Goal: Task Accomplishment & Management: Use online tool/utility

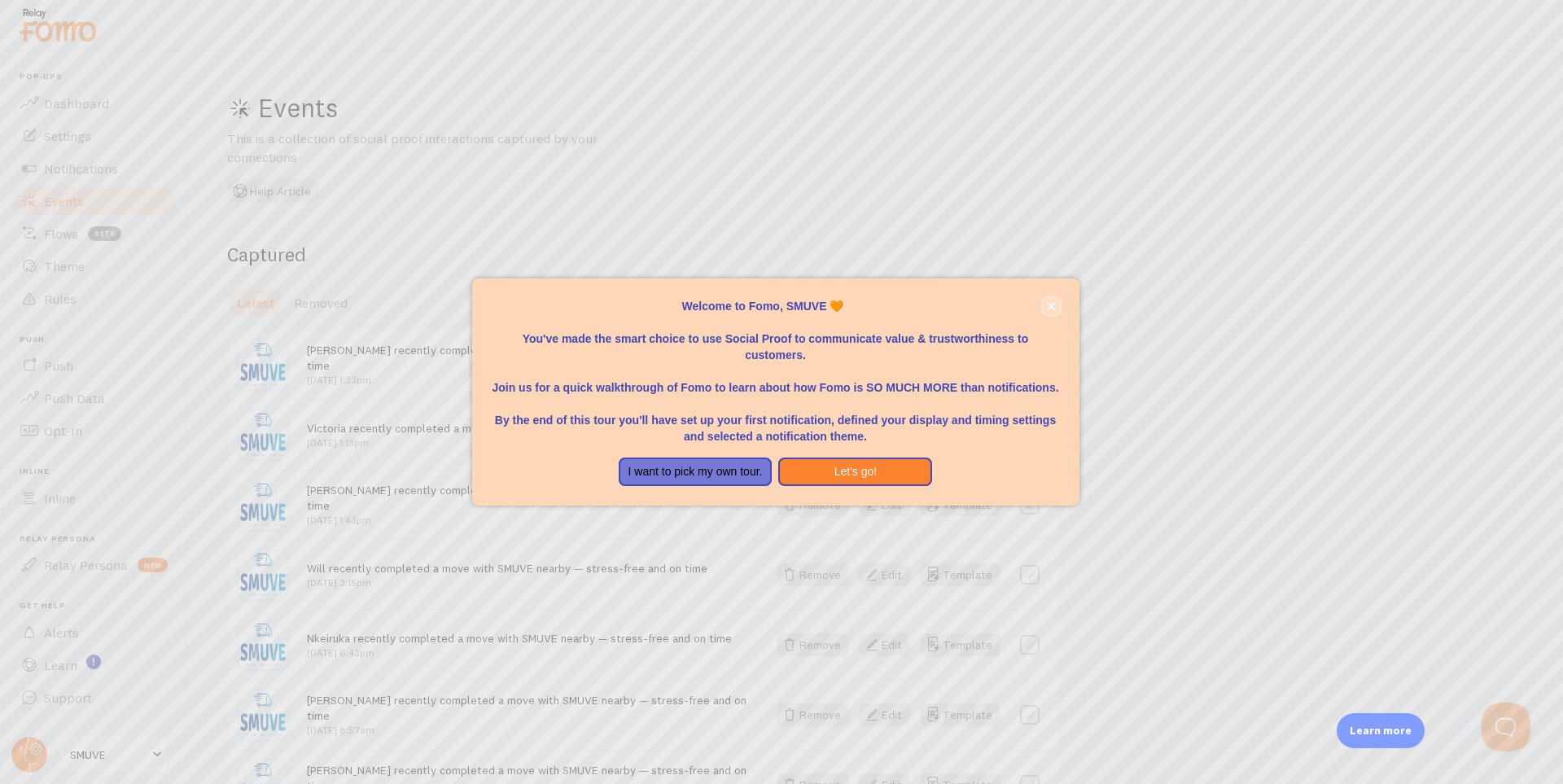
click at [1053, 305] on icon "close," at bounding box center [1051, 306] width 8 height 8
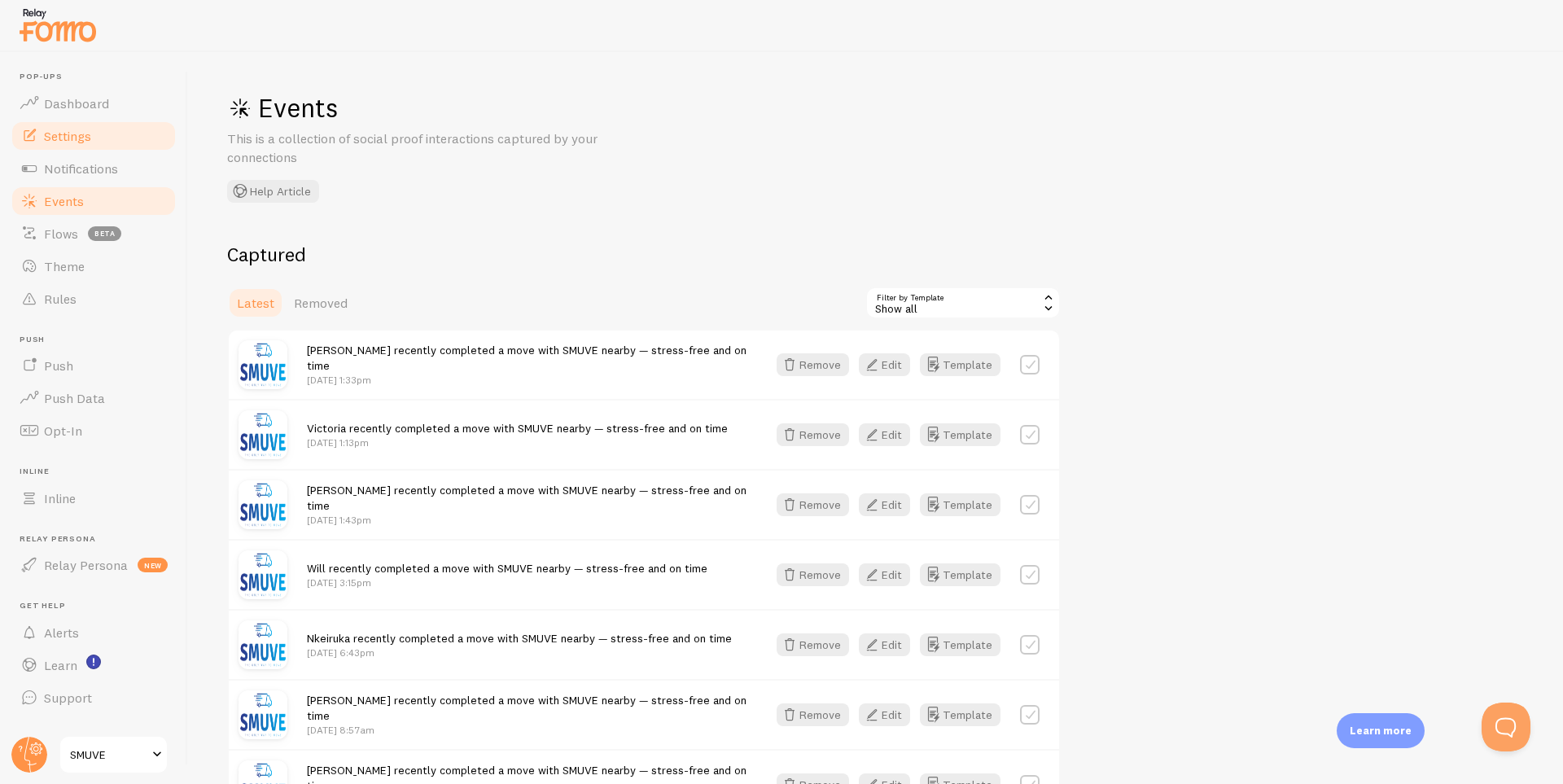
click at [80, 132] on span "Settings" at bounding box center [68, 136] width 48 height 16
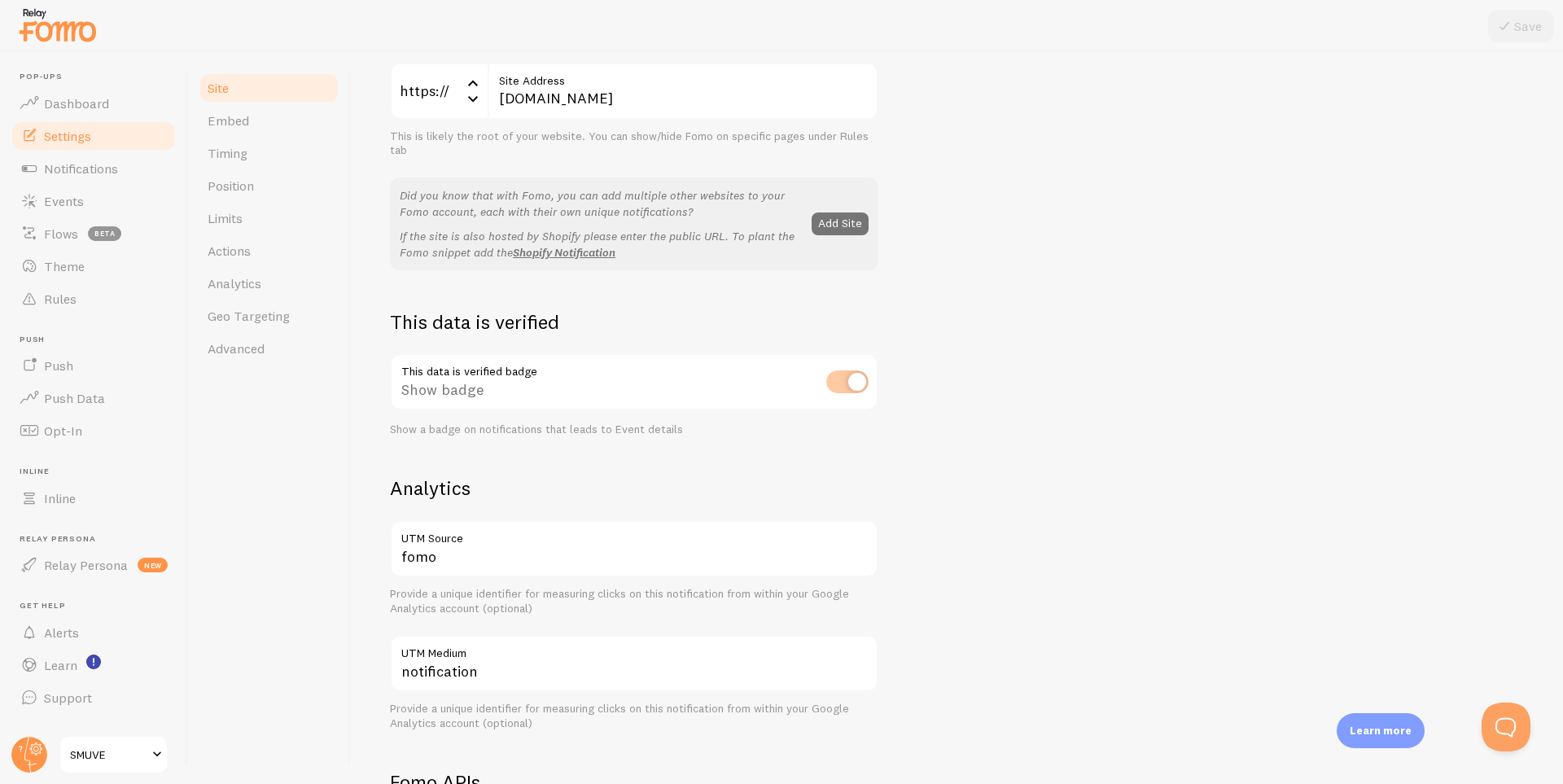
scroll to position [753, 0]
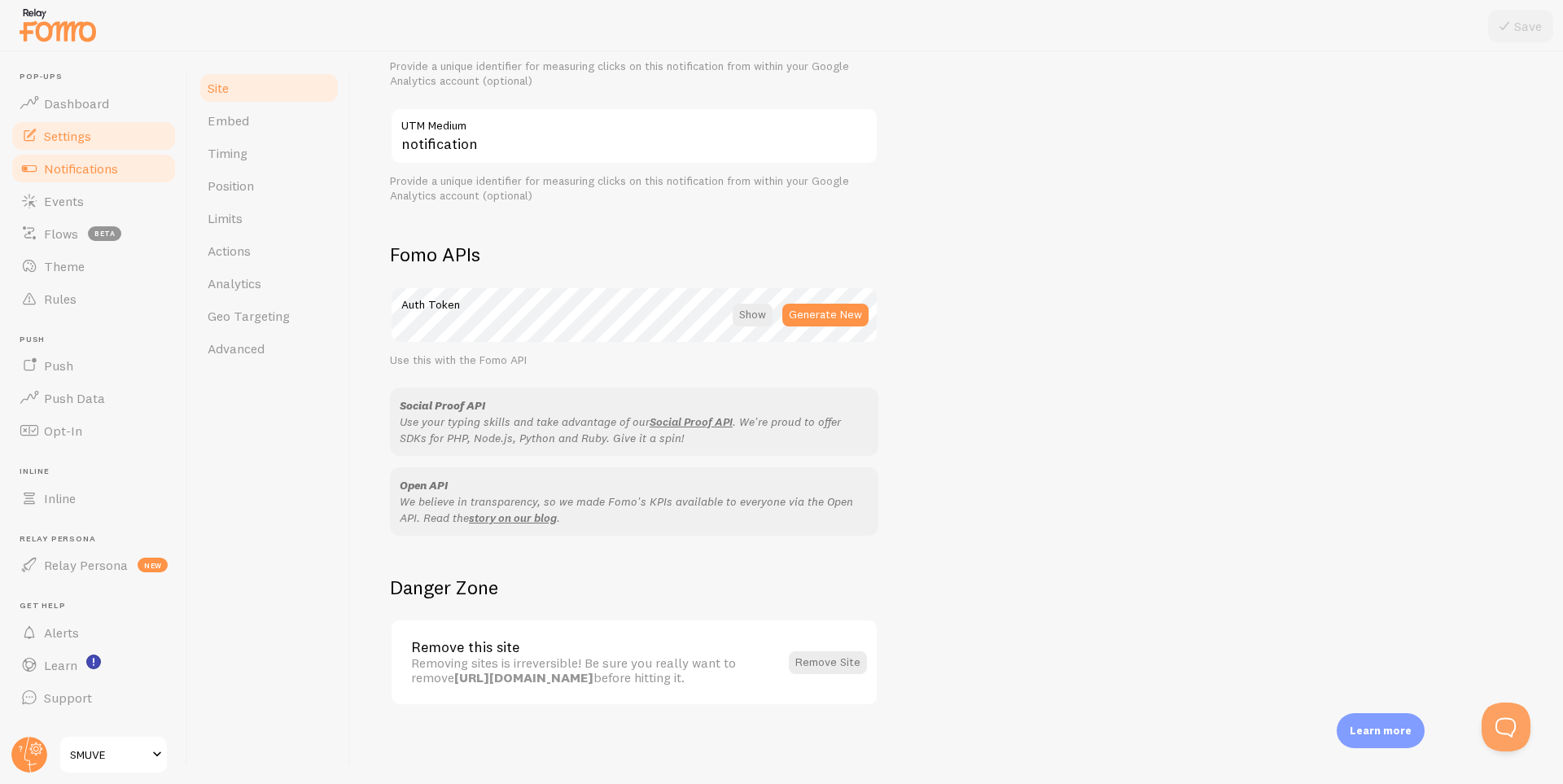
click at [66, 161] on span "Notifications" at bounding box center [81, 169] width 74 height 16
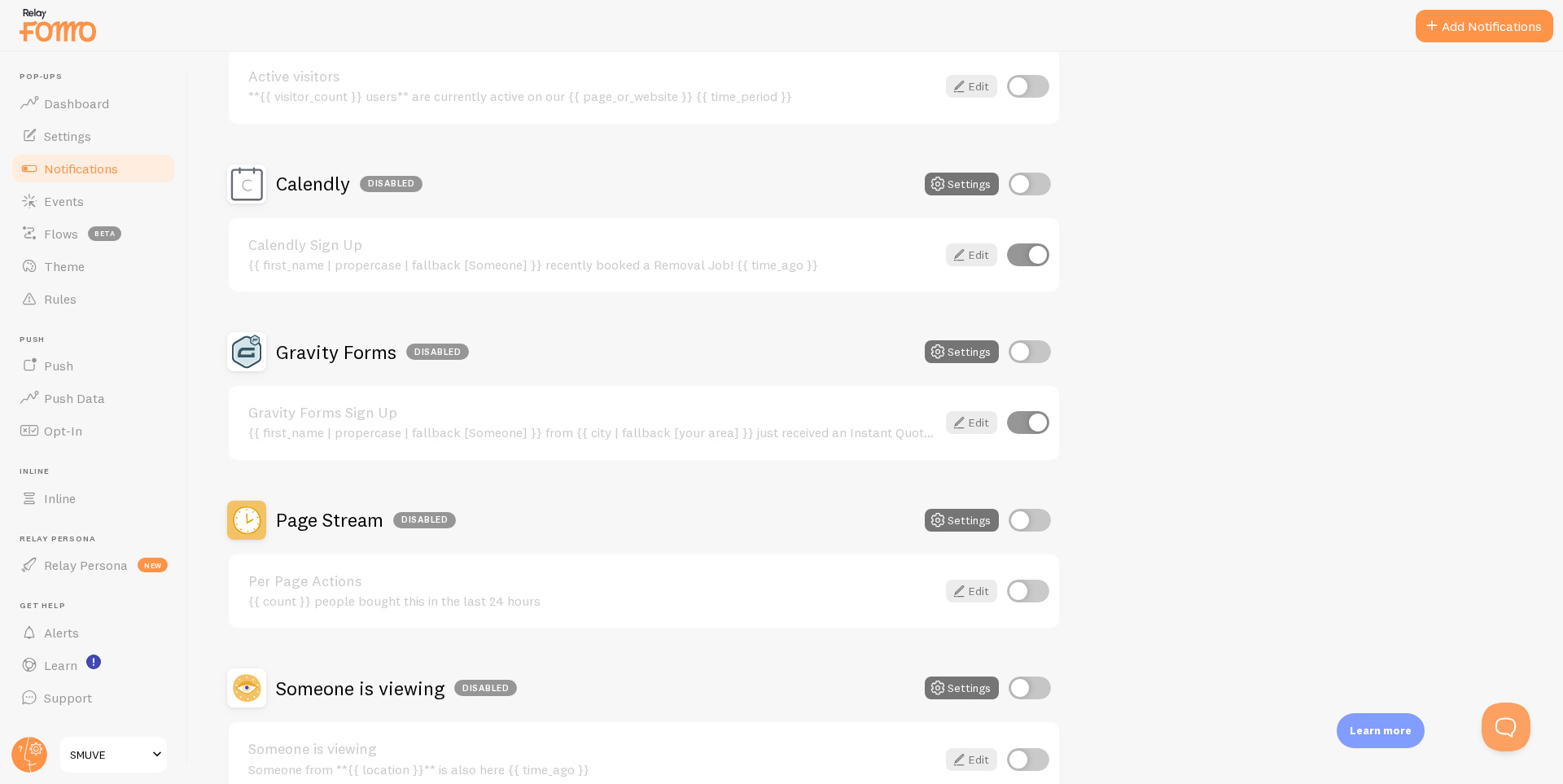
scroll to position [655, 0]
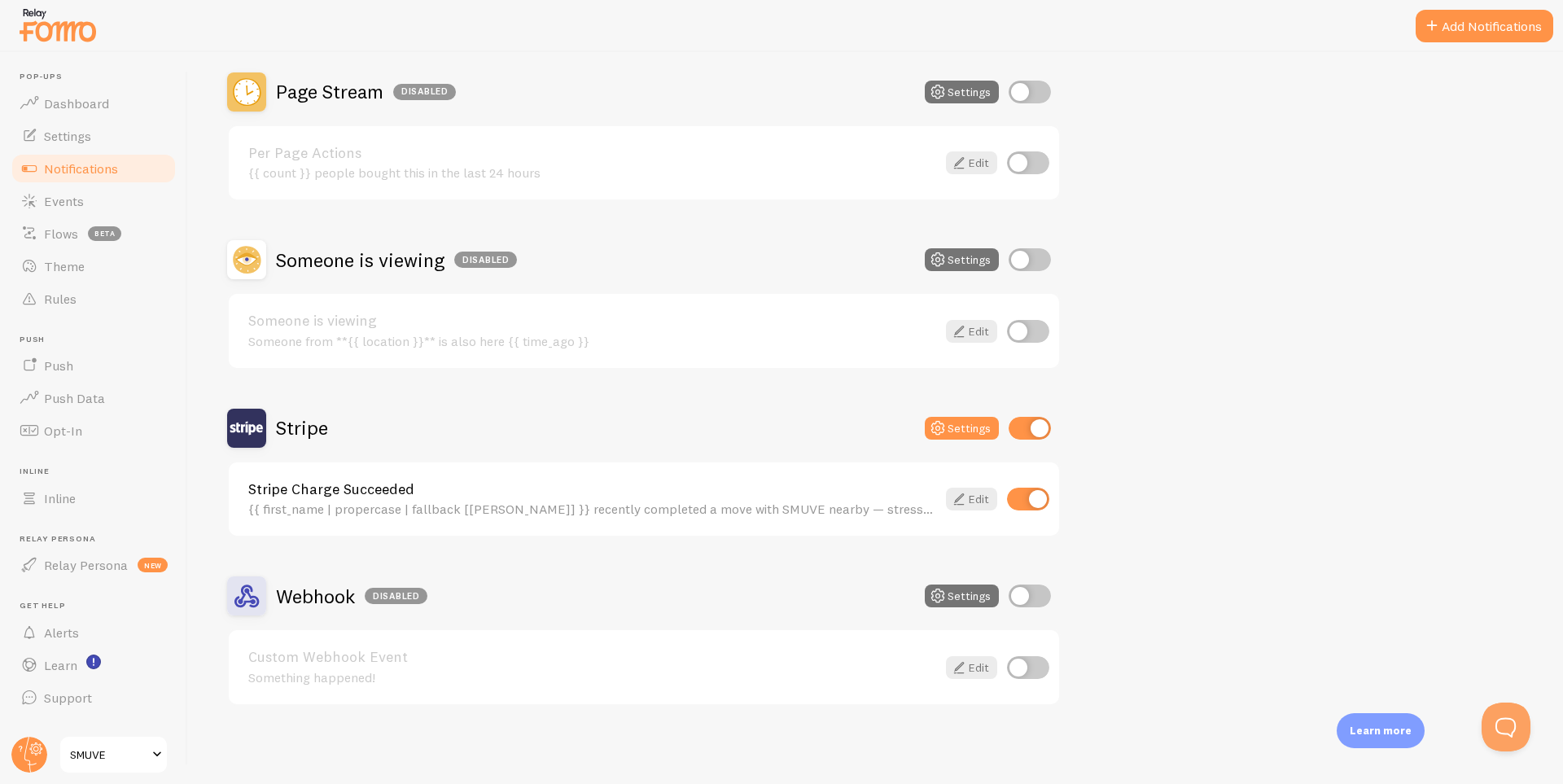
click at [832, 482] on link "Stripe Charge Succeeded" at bounding box center [592, 490] width 688 height 15
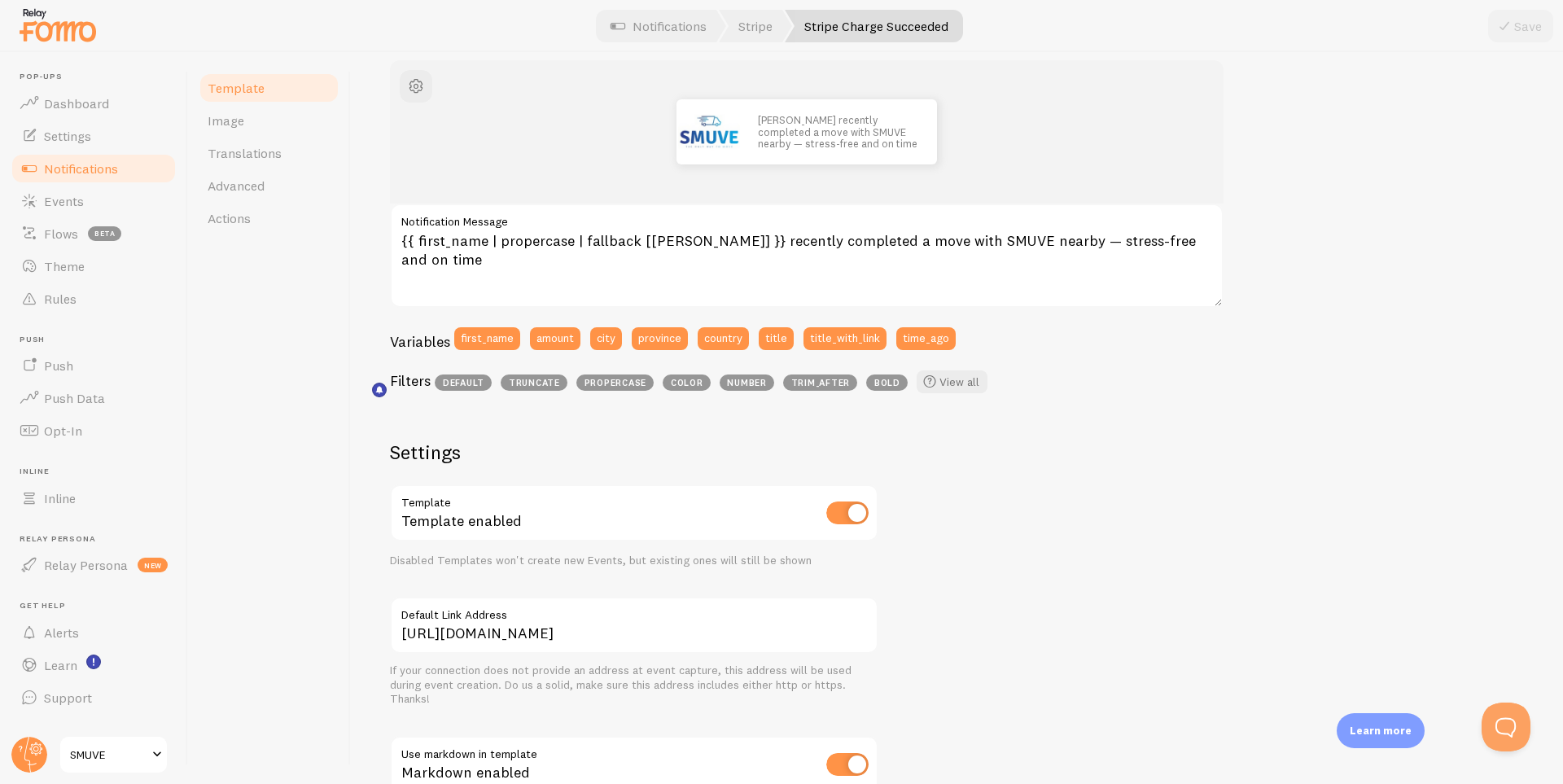
scroll to position [161, 0]
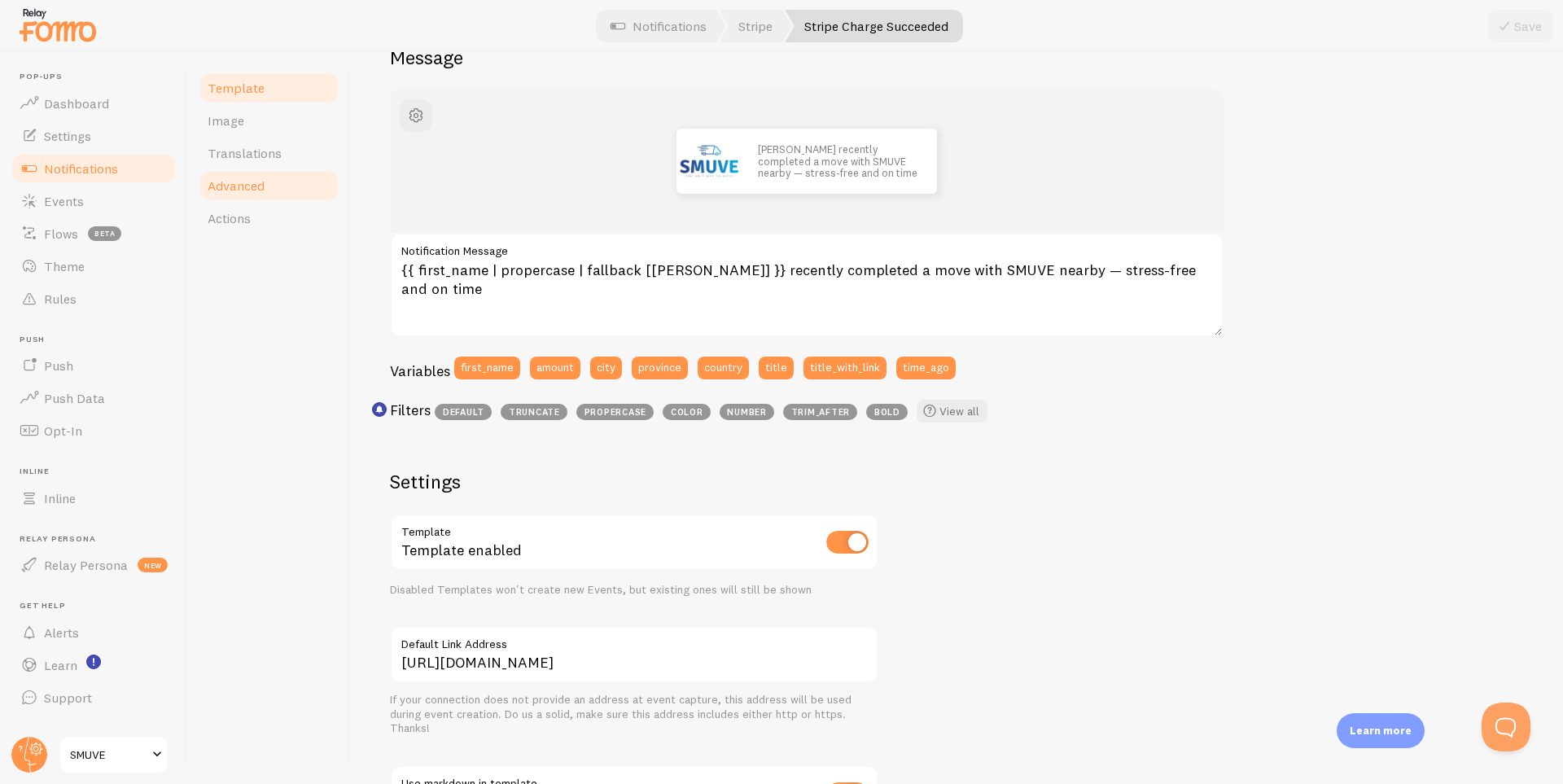
click at [240, 189] on span "Advanced" at bounding box center [235, 185] width 57 height 16
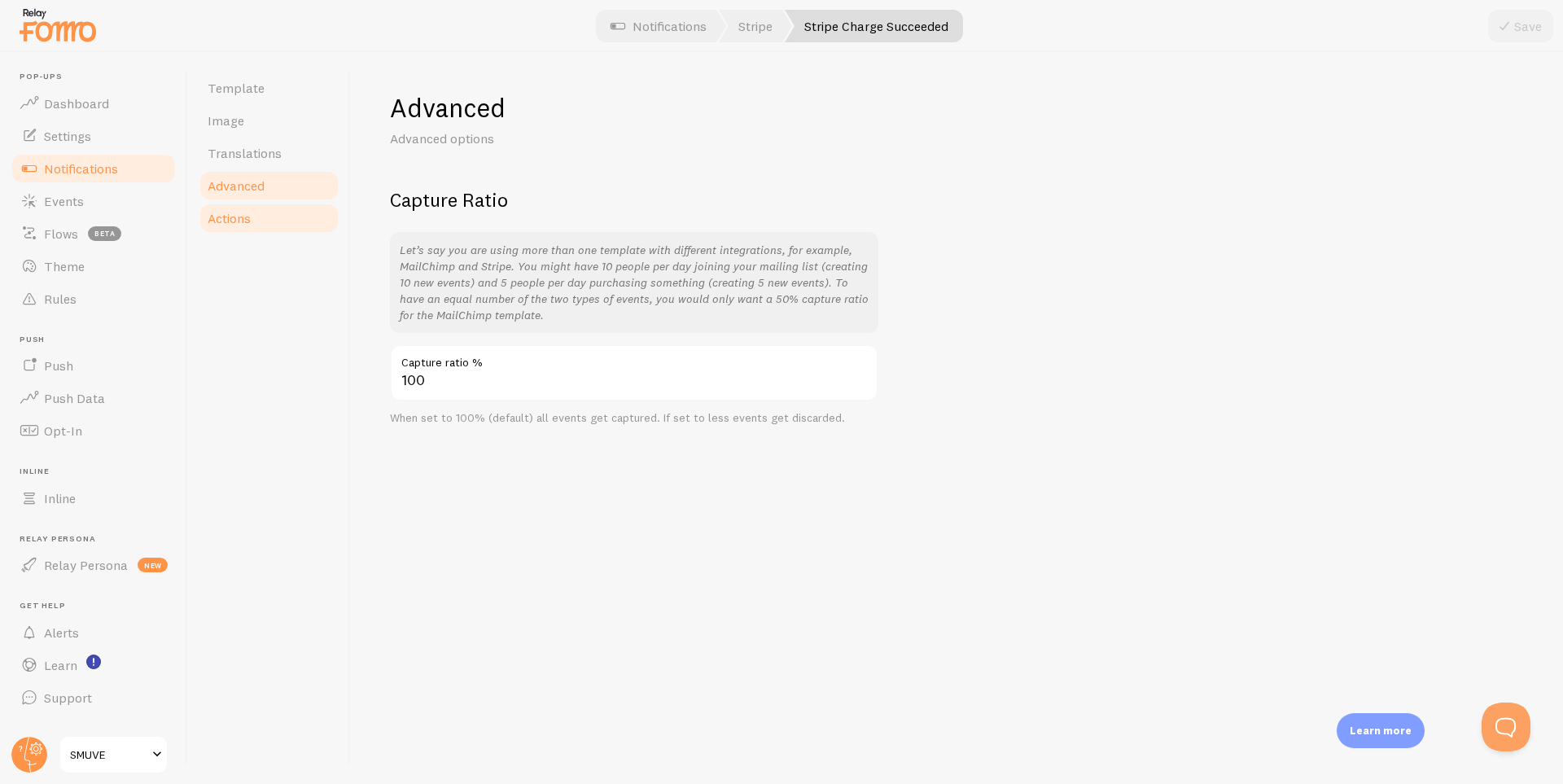
click at [245, 213] on span "Actions" at bounding box center [229, 218] width 43 height 16
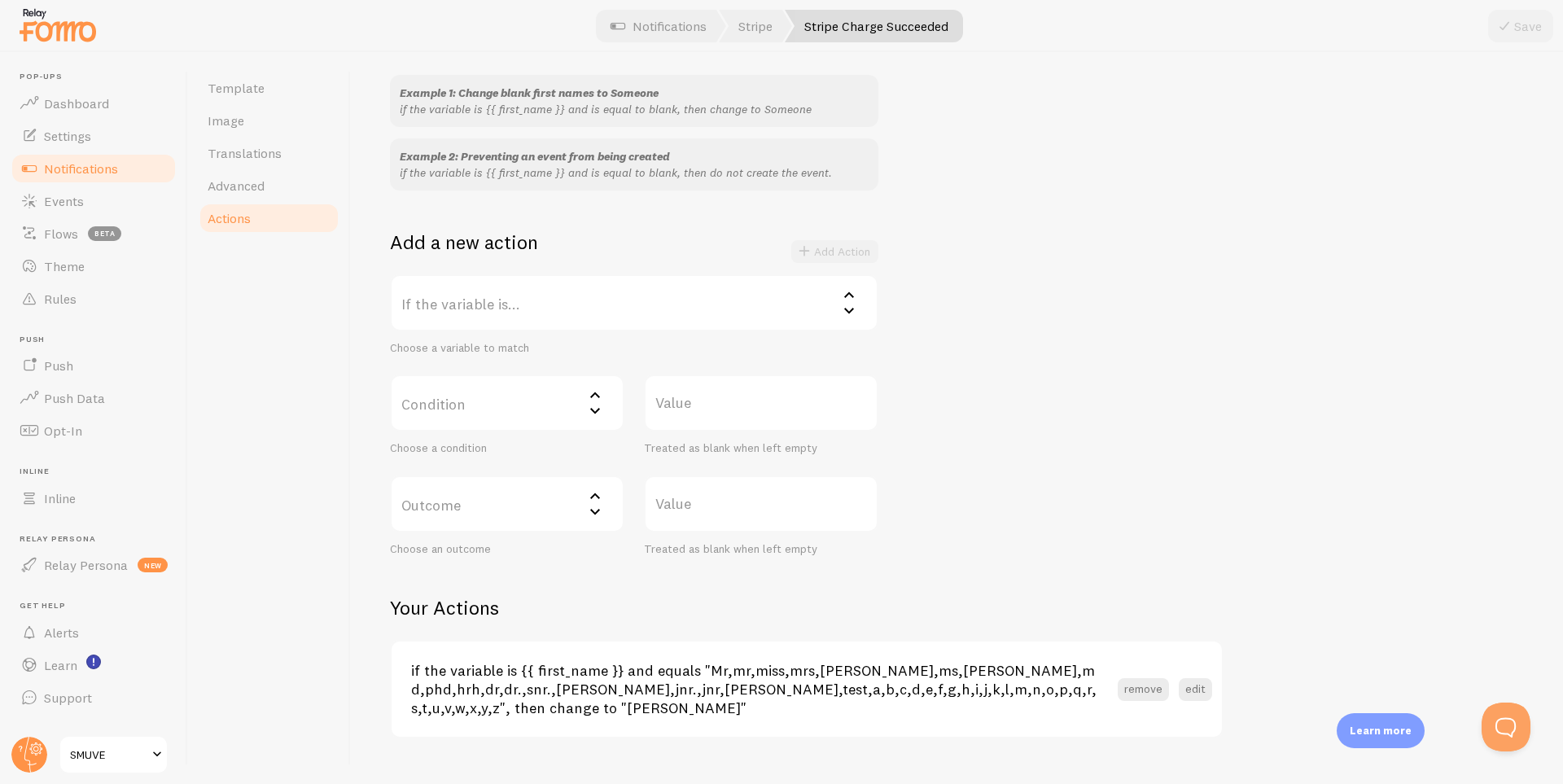
scroll to position [163, 0]
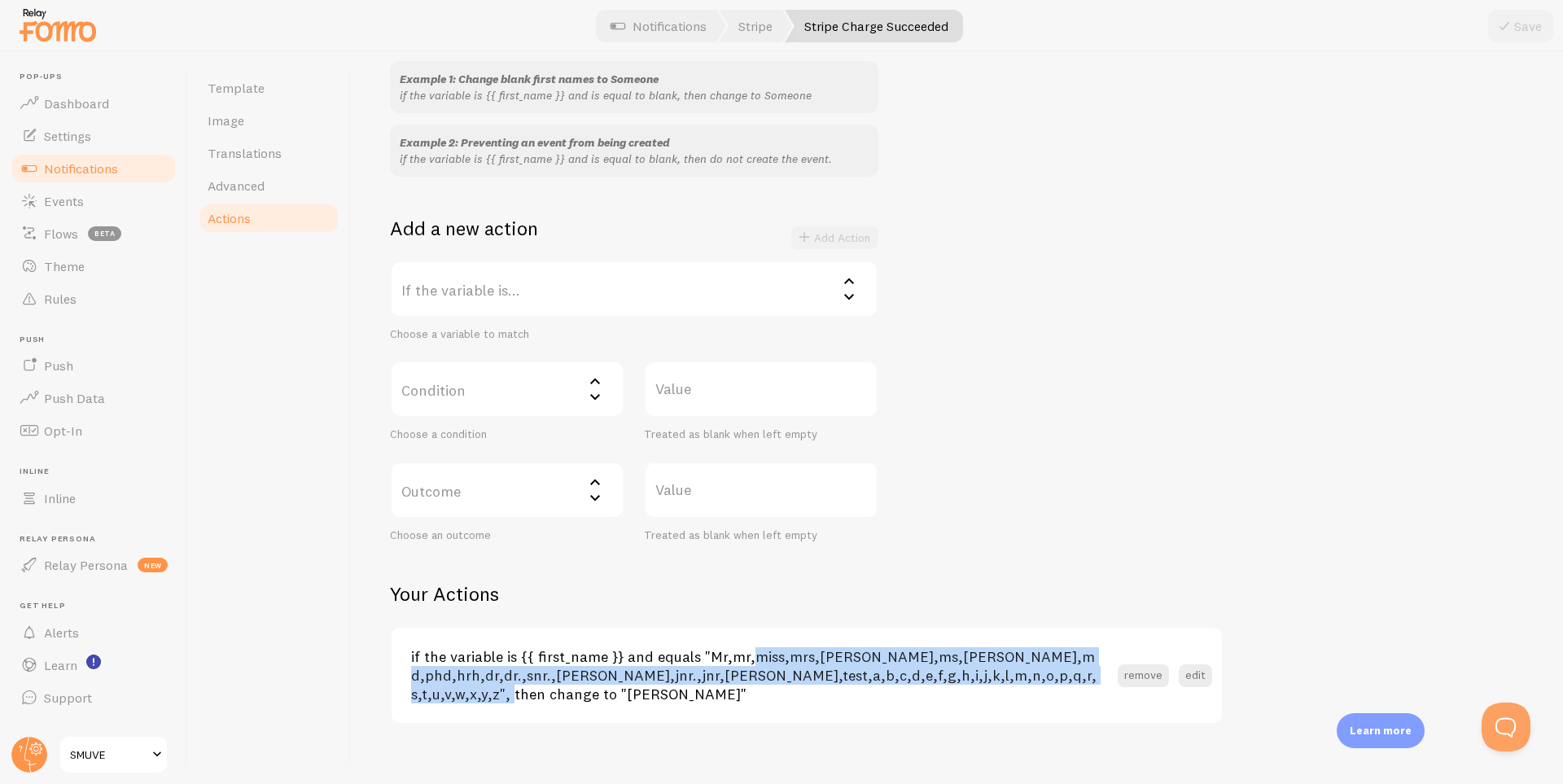
drag, startPoint x: 720, startPoint y: 658, endPoint x: 988, endPoint y: 694, distance: 270.4
click at [988, 694] on section "if the variable is {{ first_name }} and equals "Mr,mr,miss,mrs,[PERSON_NAME],ms…" at bounding box center [807, 675] width 830 height 95
click at [854, 660] on h3 "if the variable is {{ first_name }} and equals "Mr,mr,miss,mrs,[PERSON_NAME],ms…" at bounding box center [764, 675] width 706 height 56
drag, startPoint x: 697, startPoint y: 653, endPoint x: 968, endPoint y: 680, distance: 272.3
click at [971, 680] on h3 "if the variable is {{ first_name }} and equals "Mr,mr,miss,mrs,[PERSON_NAME],ms…" at bounding box center [764, 675] width 706 height 56
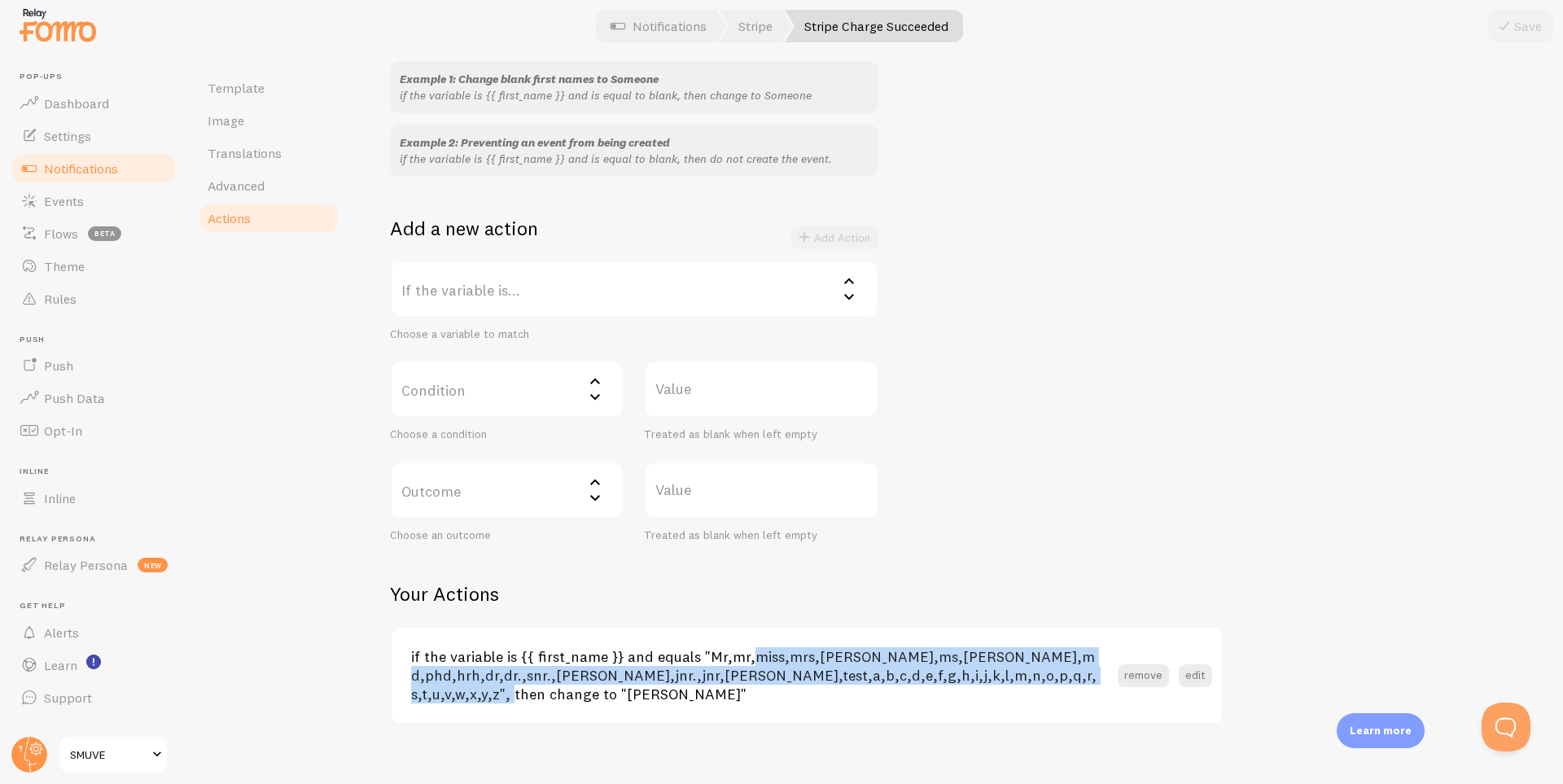
copy h3 ""Mr,mr,miss,mrs,[PERSON_NAME],ms,[PERSON_NAME],md,phd,hrh,dr,dr.,snr.,[PERSON_N…"
